Goal: Navigation & Orientation: Understand site structure

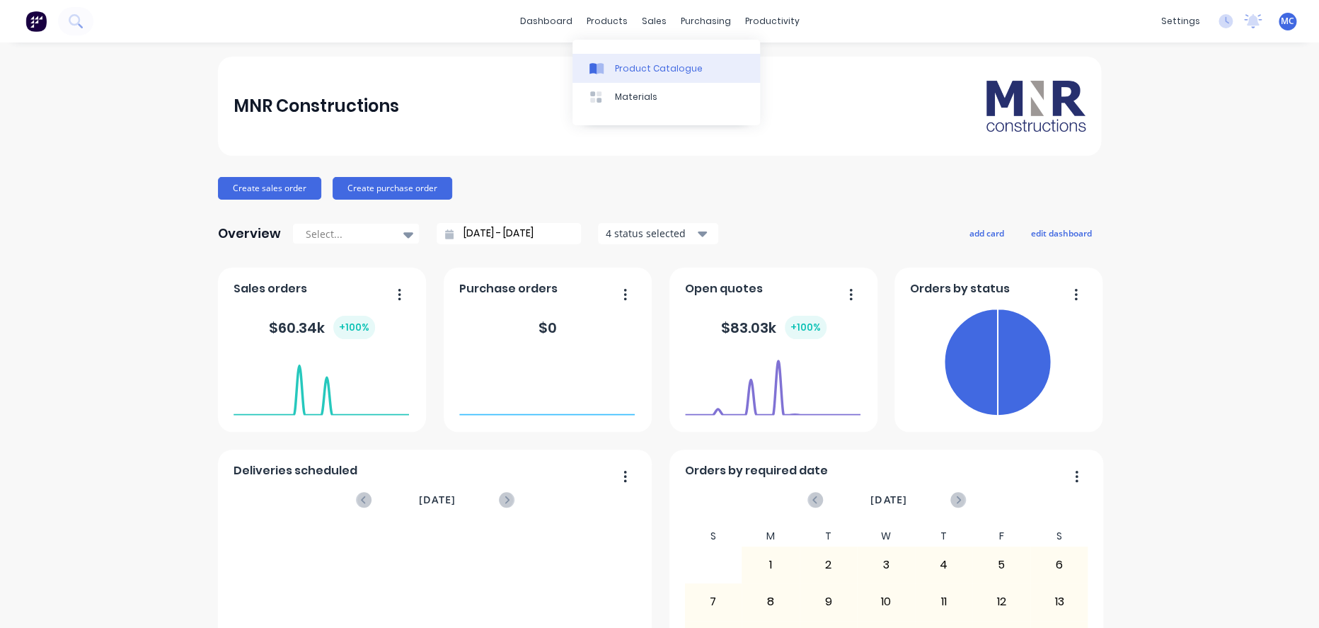
click at [614, 71] on link "Product Catalogue" at bounding box center [667, 68] width 188 height 28
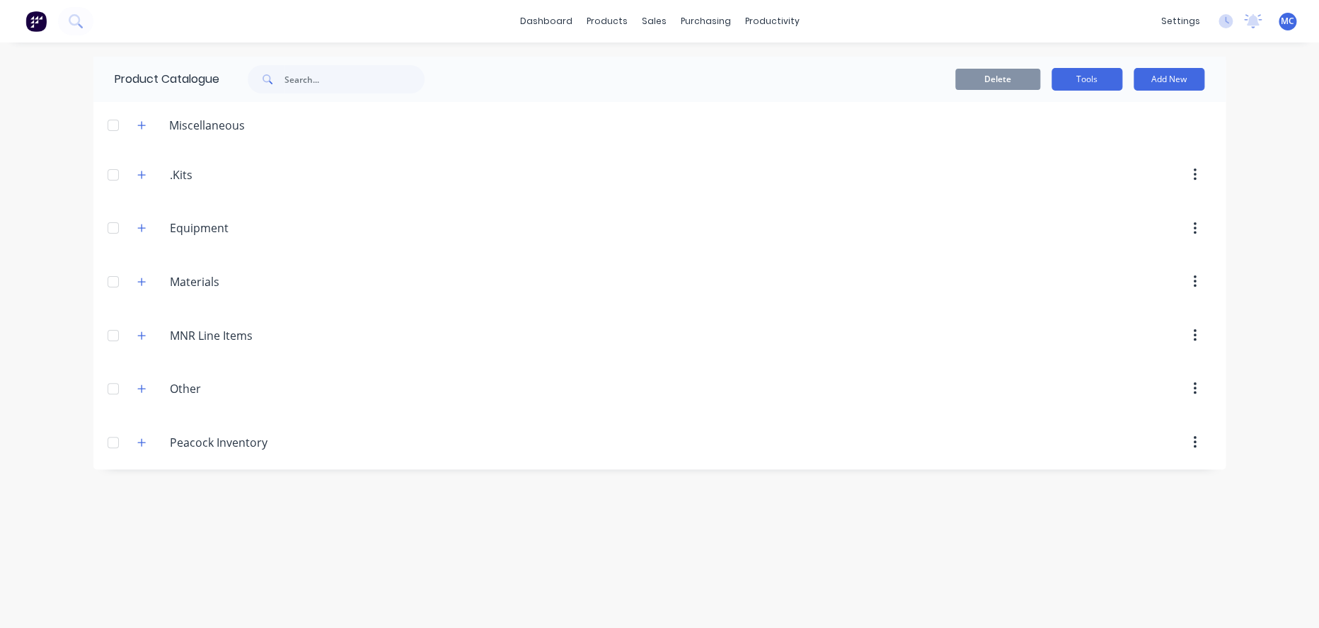
click at [1084, 87] on button "Tools" at bounding box center [1087, 79] width 71 height 23
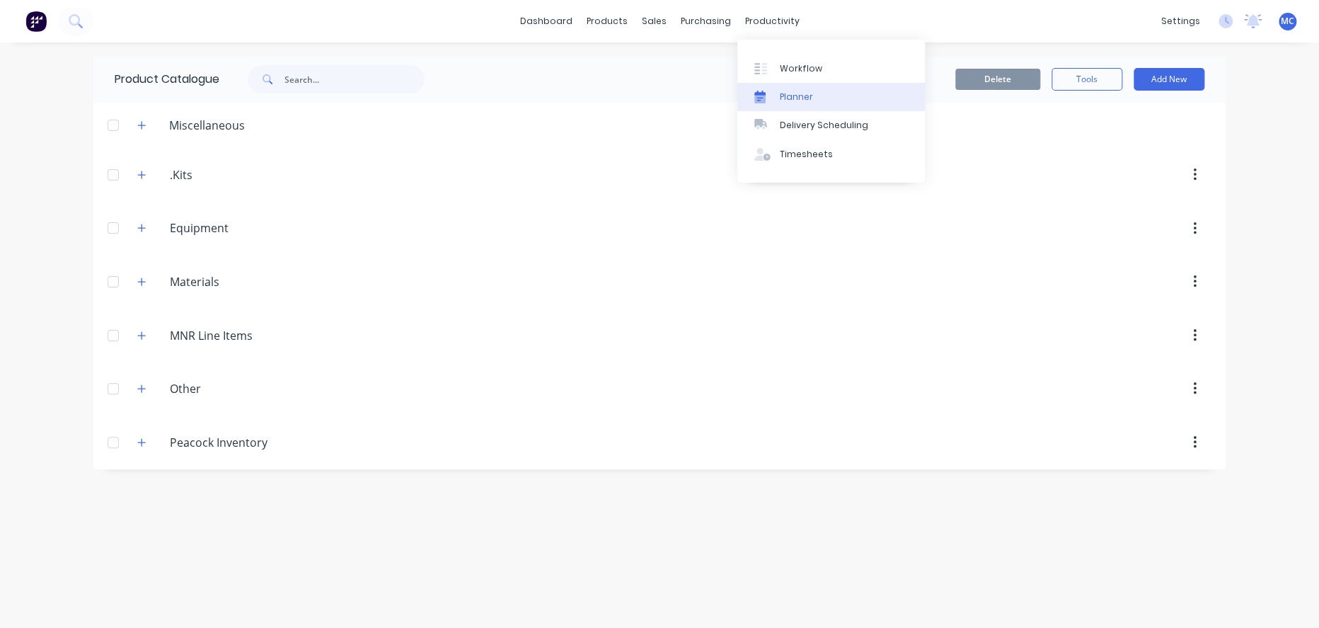
click at [793, 103] on div "Planner" at bounding box center [796, 97] width 33 height 13
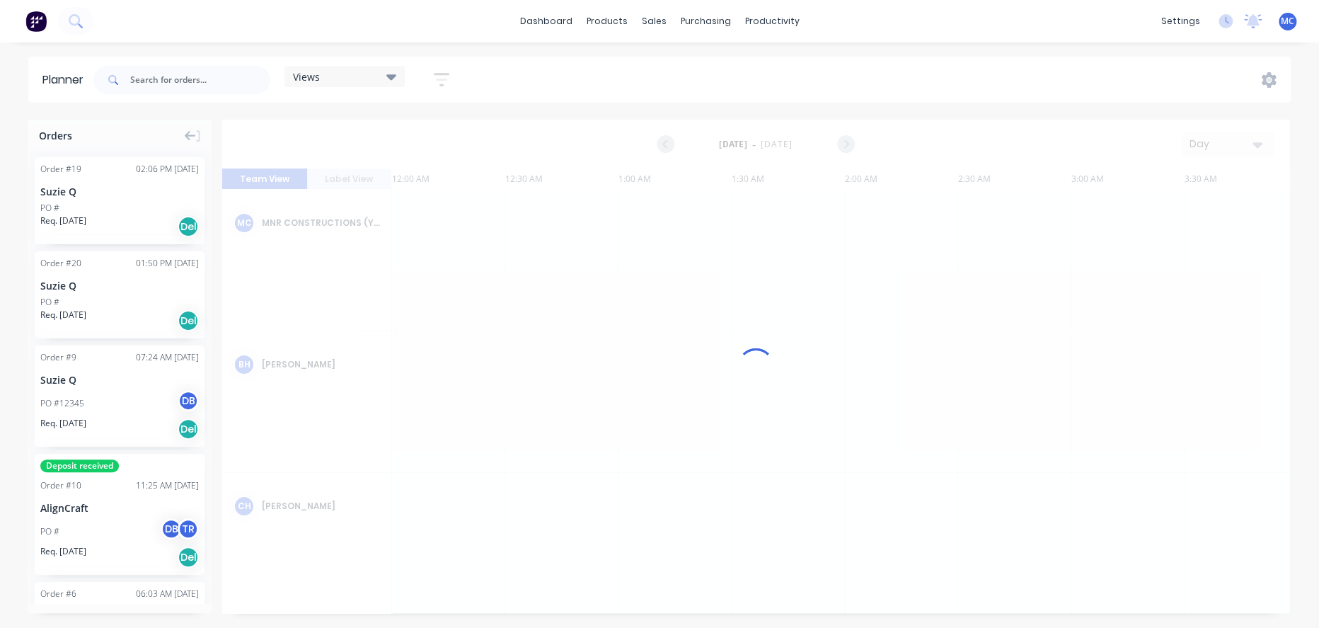
scroll to position [0, 1685]
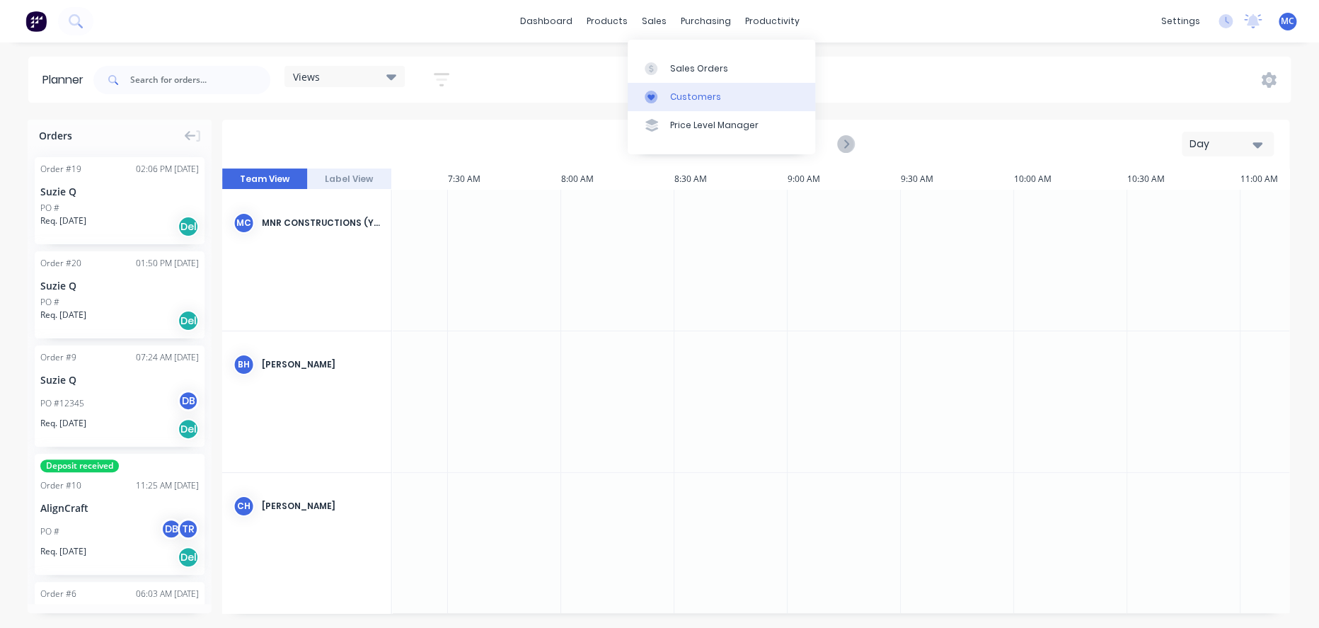
click at [687, 110] on link "Customers" at bounding box center [722, 97] width 188 height 28
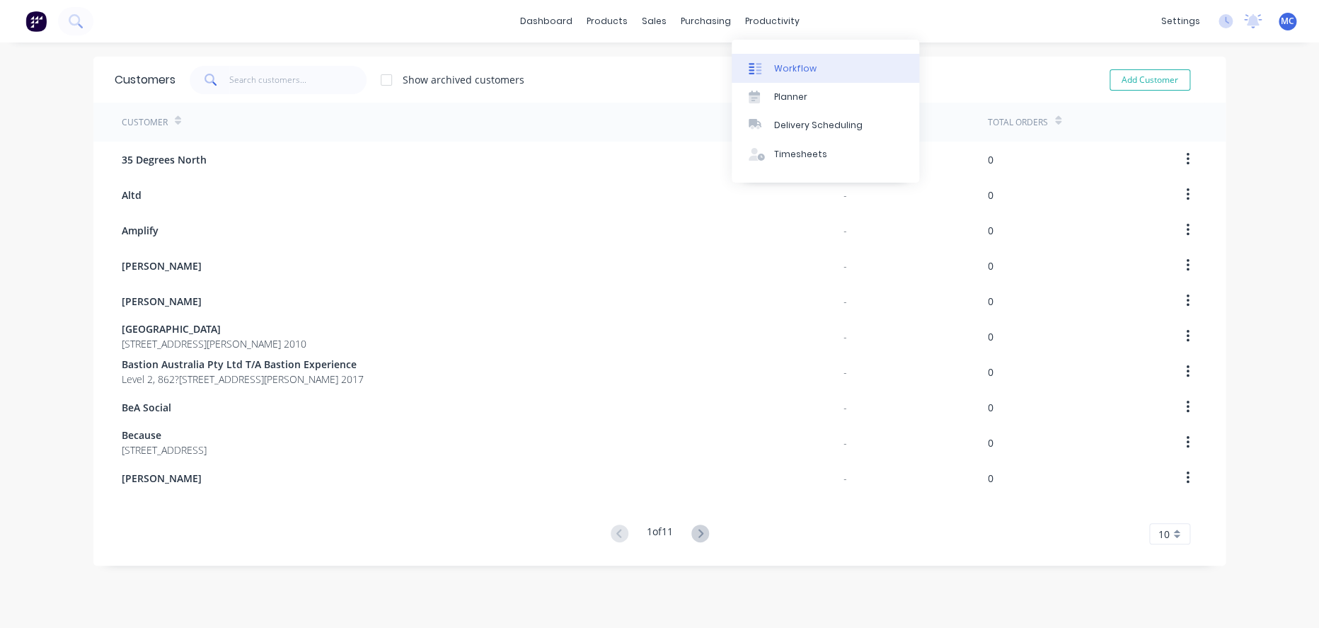
click at [821, 66] on link "Workflow" at bounding box center [826, 68] width 188 height 28
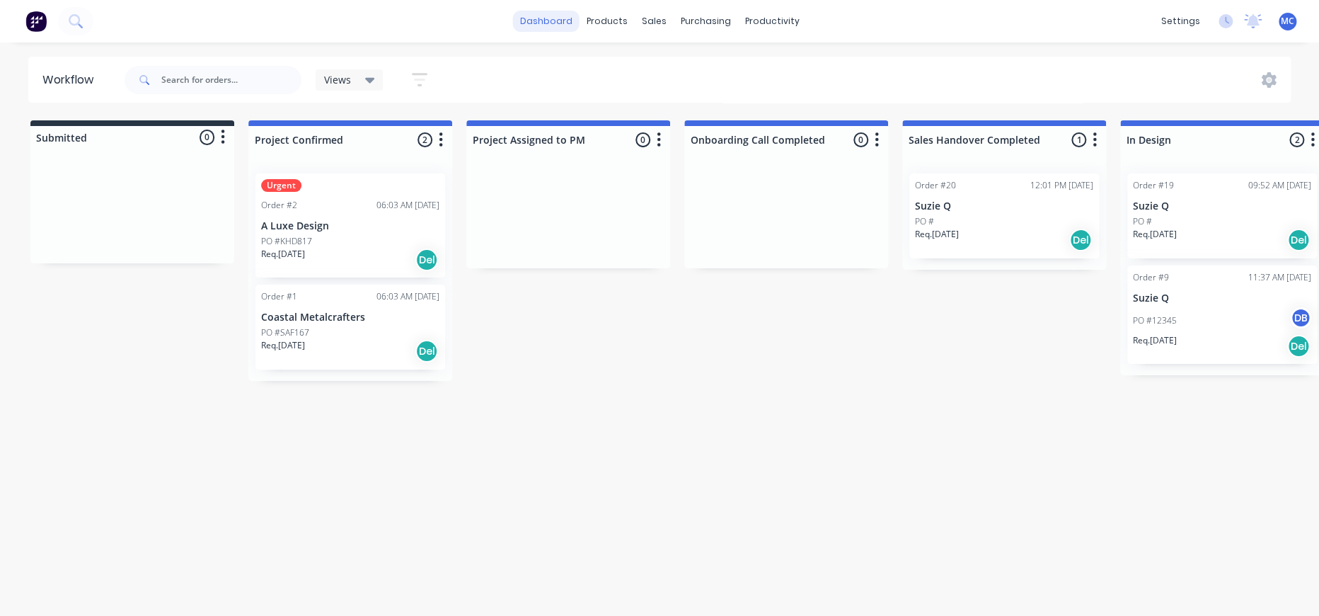
click at [548, 26] on link "dashboard" at bounding box center [546, 21] width 67 height 21
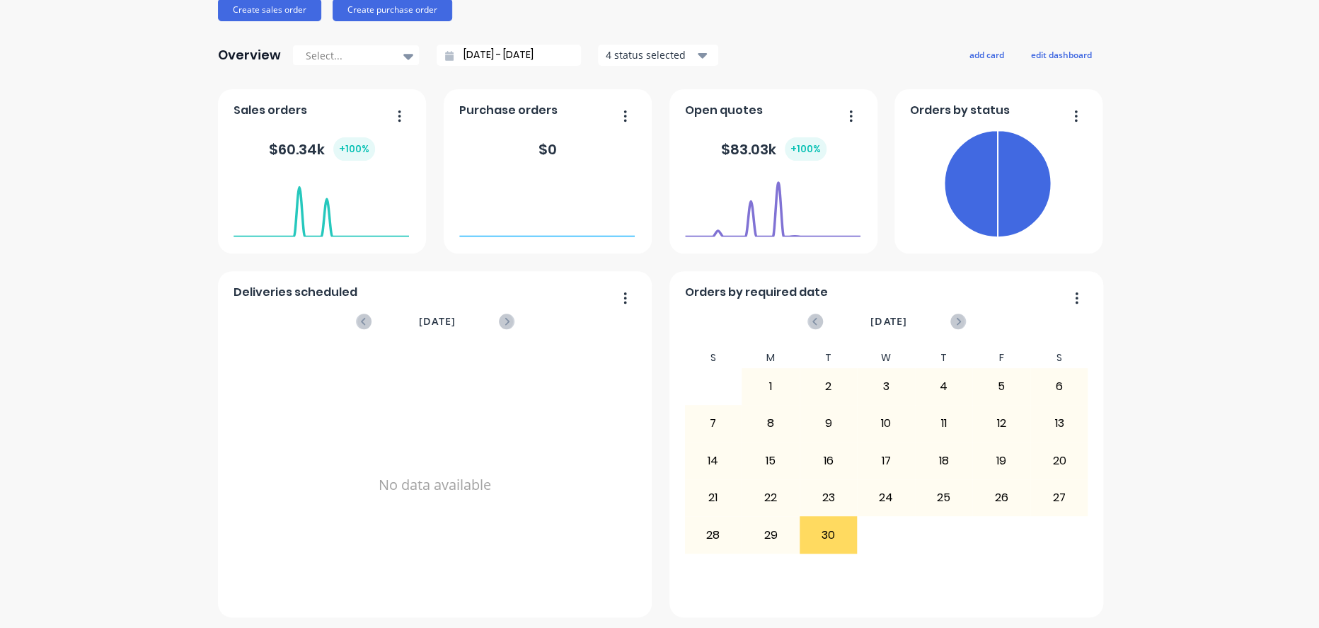
scroll to position [185, 0]
